Goal: Consume media (video, audio)

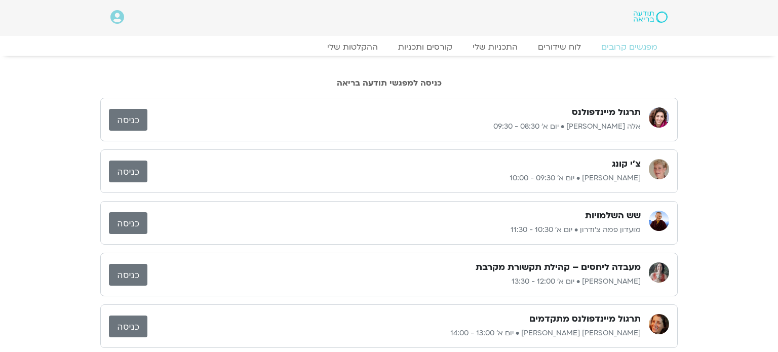
click at [123, 115] on link "כניסה" at bounding box center [128, 120] width 38 height 22
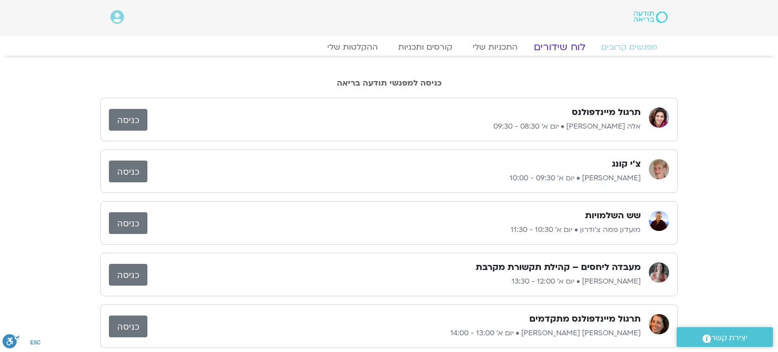
click at [562, 48] on link "לוח שידורים" at bounding box center [560, 47] width 76 height 12
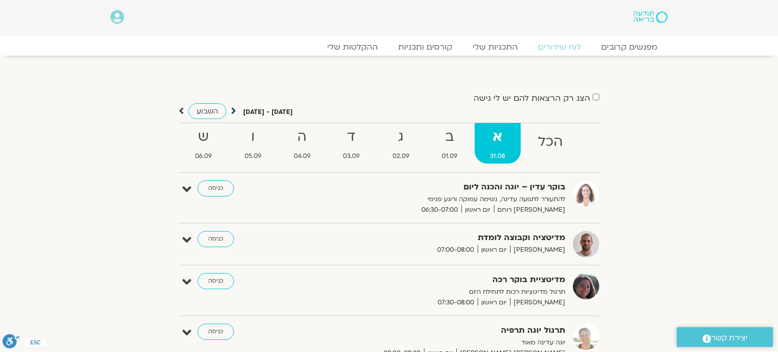
click at [233, 112] on icon at bounding box center [233, 111] width 5 height 10
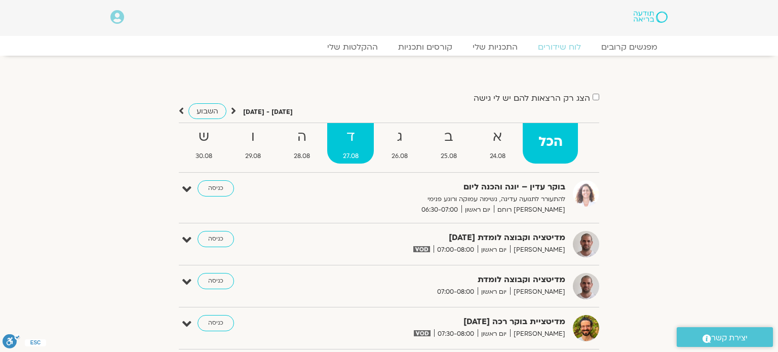
click at [345, 159] on span "27.08" at bounding box center [350, 156] width 47 height 11
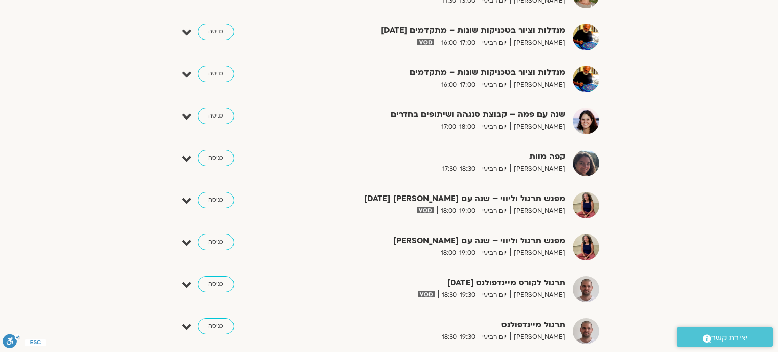
scroll to position [709, 0]
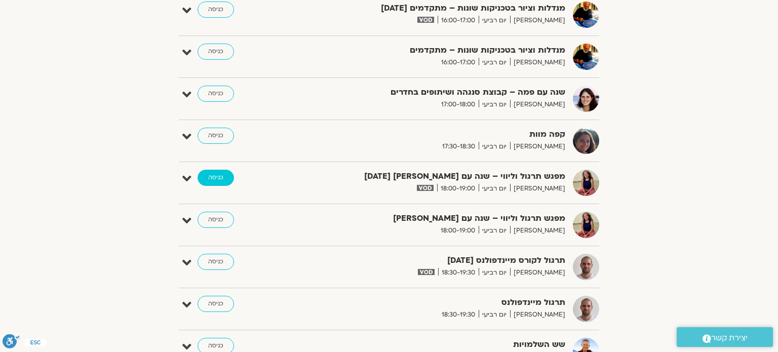
click at [207, 176] on link "כניסה" at bounding box center [216, 178] width 36 height 16
